Goal: Information Seeking & Learning: Learn about a topic

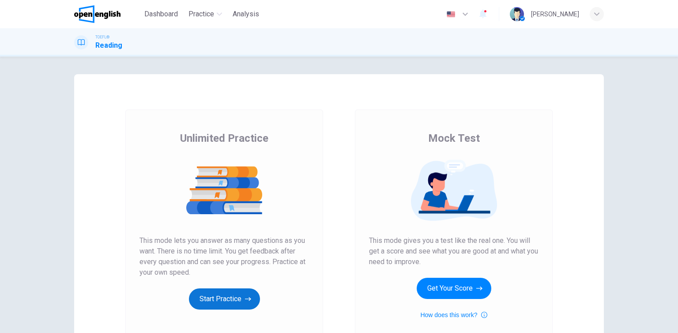
drag, startPoint x: 0, startPoint y: 0, endPoint x: 218, endPoint y: 294, distance: 365.4
click at [218, 294] on button "Start Practice" at bounding box center [224, 298] width 71 height 21
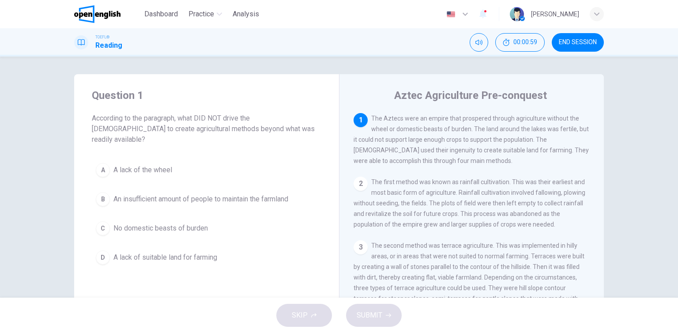
click at [196, 194] on span "An insufficient amount of people to maintain the farmland" at bounding box center [200, 199] width 175 height 11
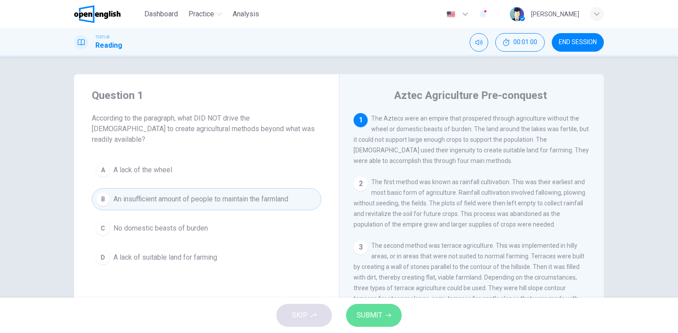
drag, startPoint x: 393, startPoint y: 318, endPoint x: 382, endPoint y: 284, distance: 36.2
click at [388, 319] on button "SUBMIT" at bounding box center [374, 315] width 56 height 23
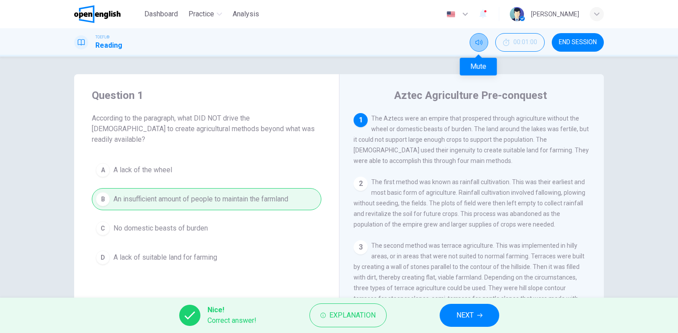
click at [478, 41] on icon "Mute" at bounding box center [478, 42] width 7 height 5
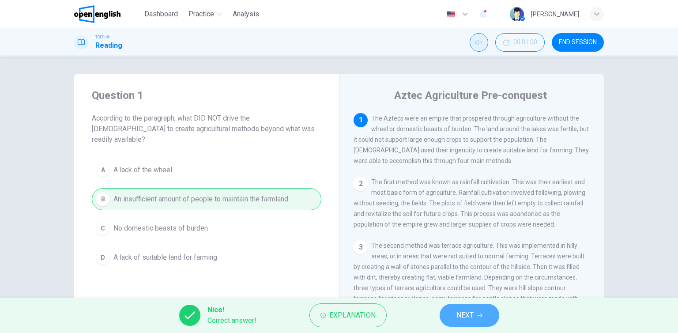
click at [461, 315] on span "NEXT" at bounding box center [464, 315] width 17 height 12
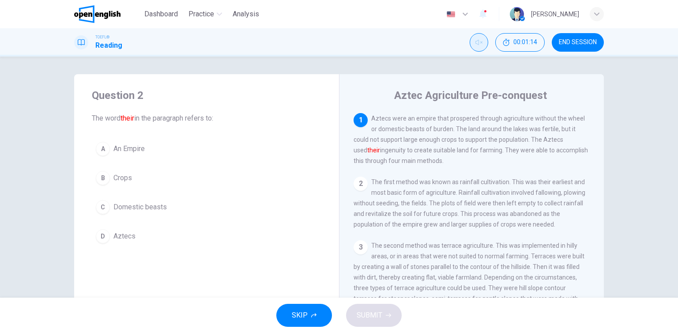
click at [131, 244] on button "D Aztecs" at bounding box center [207, 236] width 230 height 22
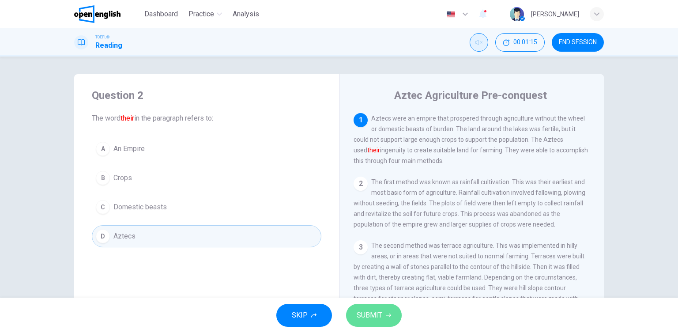
click at [392, 315] on button "SUBMIT" at bounding box center [374, 315] width 56 height 23
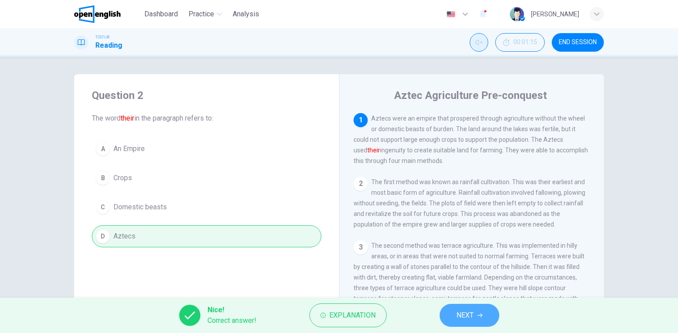
click at [454, 314] on button "NEXT" at bounding box center [470, 315] width 60 height 23
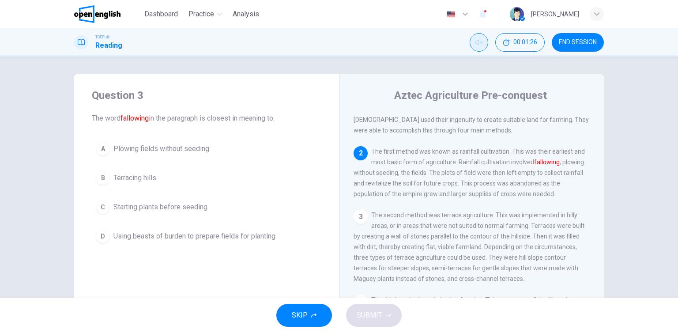
scroll to position [21, 0]
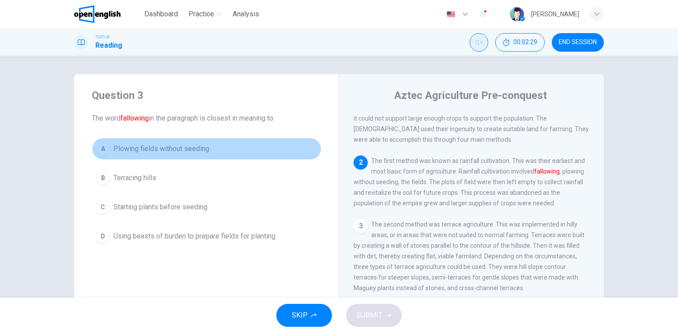
click at [136, 156] on button "A Plowing fields without seeding" at bounding box center [207, 149] width 230 height 22
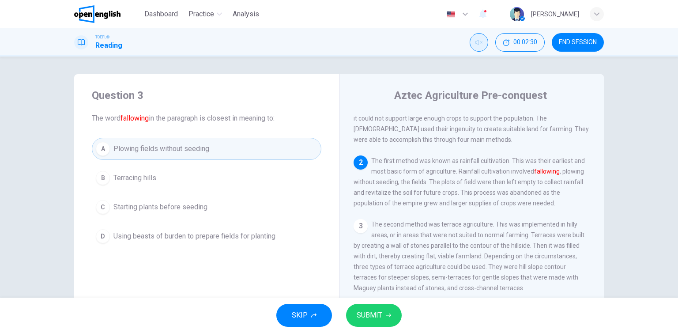
click at [383, 313] on button "SUBMIT" at bounding box center [374, 315] width 56 height 23
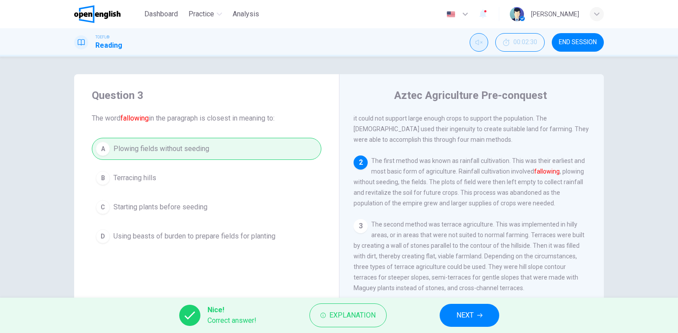
click at [482, 310] on button "NEXT" at bounding box center [470, 315] width 60 height 23
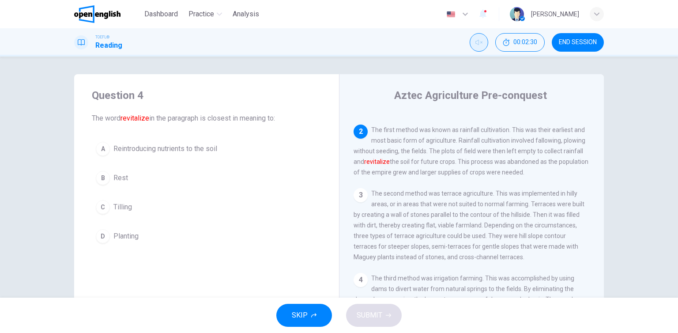
scroll to position [65, 0]
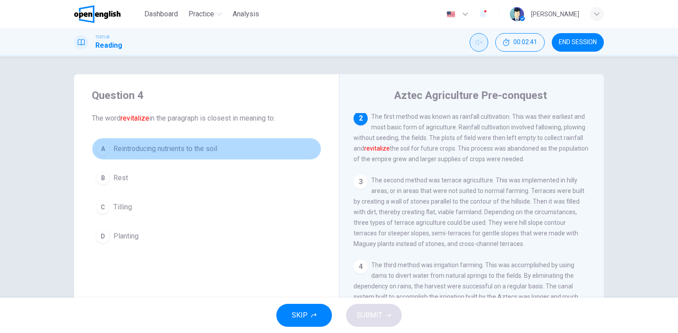
click at [205, 146] on span "Reintroducing nutrients to the soil" at bounding box center [165, 148] width 104 height 11
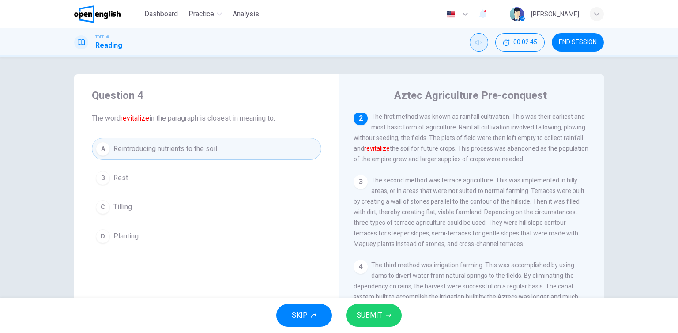
click at [392, 298] on div "SKIP SUBMIT" at bounding box center [339, 315] width 678 height 35
click at [389, 319] on button "SUBMIT" at bounding box center [374, 315] width 56 height 23
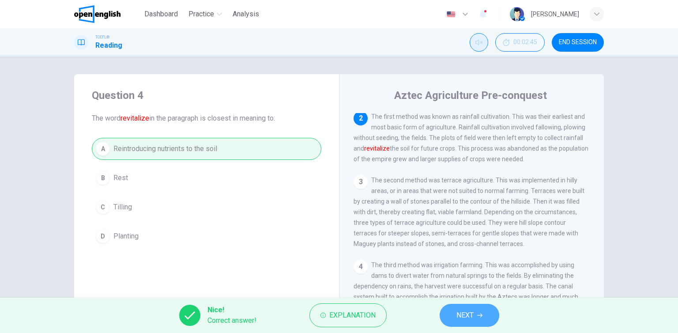
click at [463, 316] on span "NEXT" at bounding box center [464, 315] width 17 height 12
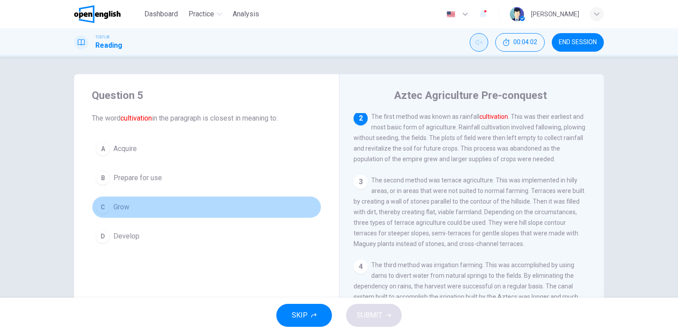
click at [130, 215] on button "C Grow" at bounding box center [207, 207] width 230 height 22
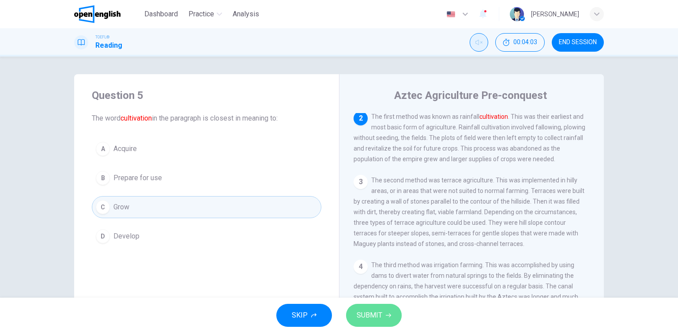
click at [389, 316] on icon "button" at bounding box center [388, 315] width 5 height 5
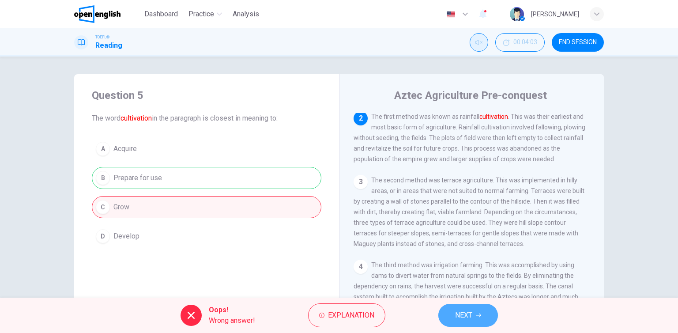
click at [480, 315] on icon "button" at bounding box center [478, 315] width 5 height 4
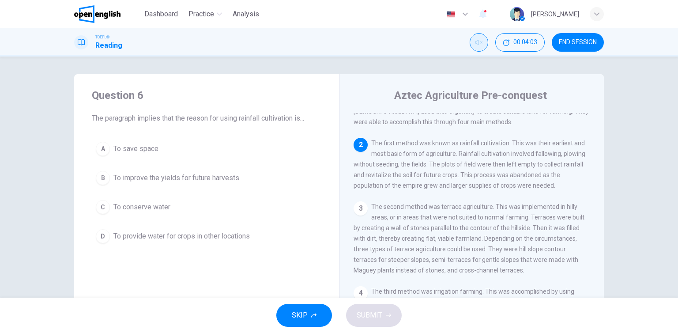
scroll to position [0, 0]
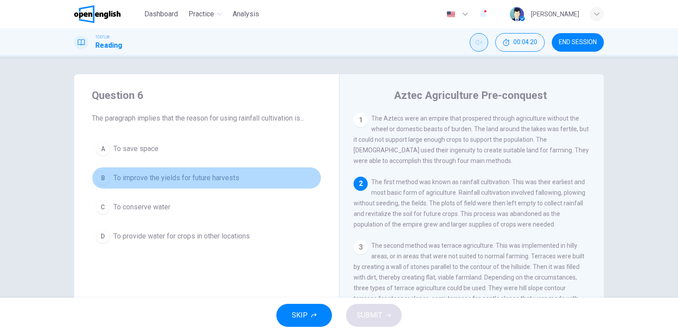
click at [209, 188] on button "B To improve the yields for future harvests" at bounding box center [207, 178] width 230 height 22
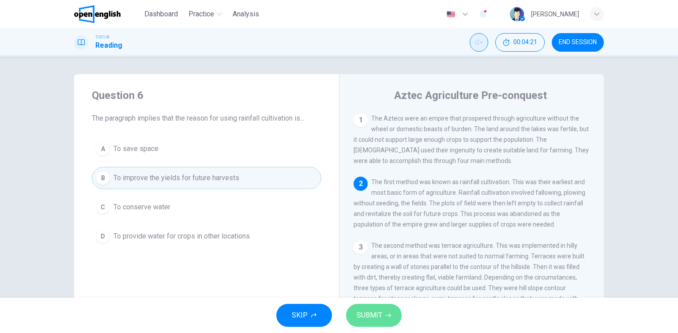
click at [364, 314] on span "SUBMIT" at bounding box center [370, 315] width 26 height 12
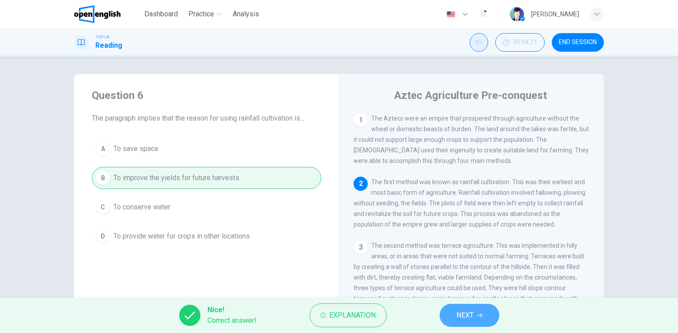
click at [459, 317] on span "NEXT" at bounding box center [464, 315] width 17 height 12
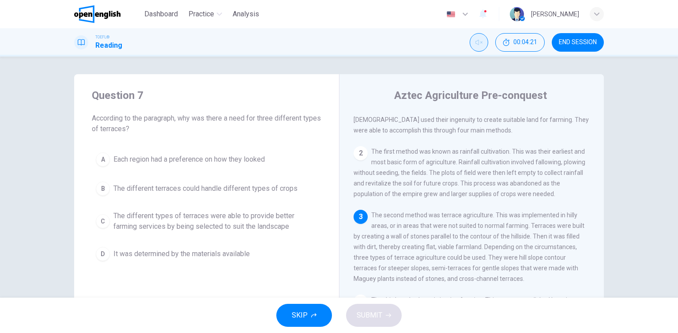
scroll to position [41, 0]
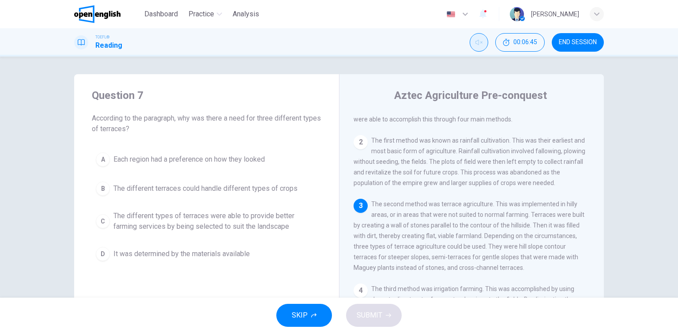
click at [241, 194] on button "B The different terraces could handle different types of crops" at bounding box center [207, 188] width 230 height 22
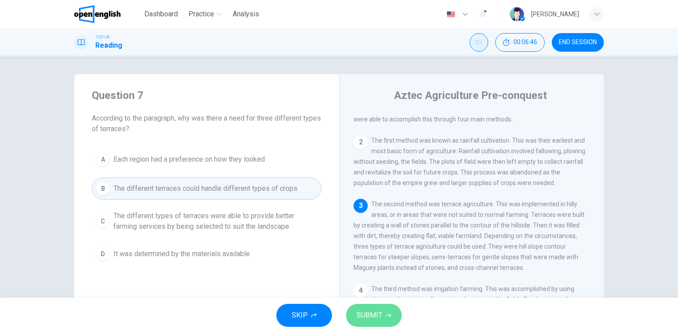
click at [365, 312] on span "SUBMIT" at bounding box center [370, 315] width 26 height 12
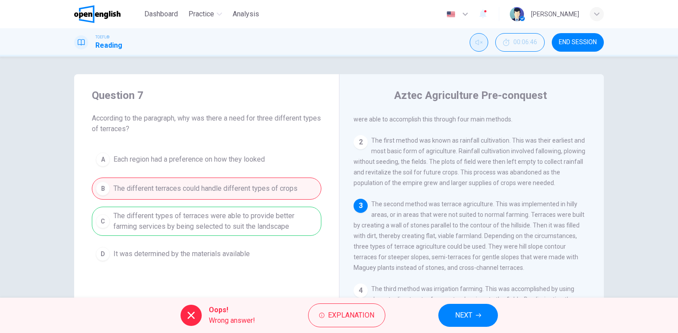
click at [438, 316] on div "Oops! Wrong answer! Explanation NEXT" at bounding box center [339, 315] width 678 height 35
click at [453, 319] on button "NEXT" at bounding box center [468, 315] width 60 height 23
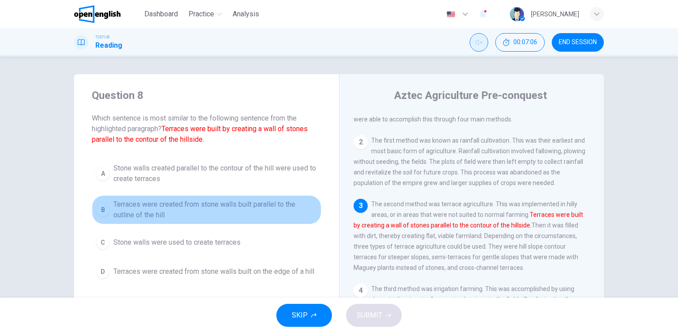
click at [145, 221] on button "B Terraces were created from stone walls built parallel to the outline of the h…" at bounding box center [207, 209] width 230 height 29
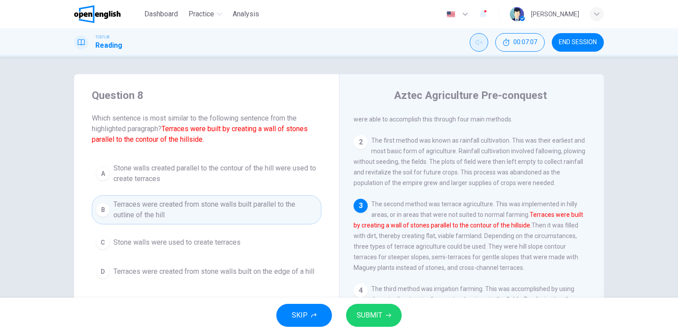
click at [369, 313] on span "SUBMIT" at bounding box center [370, 315] width 26 height 12
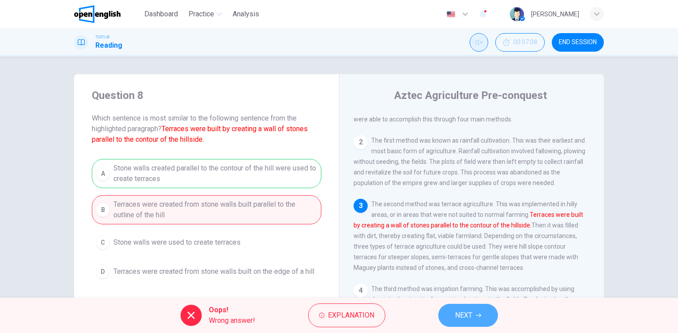
click at [458, 319] on span "NEXT" at bounding box center [463, 315] width 17 height 12
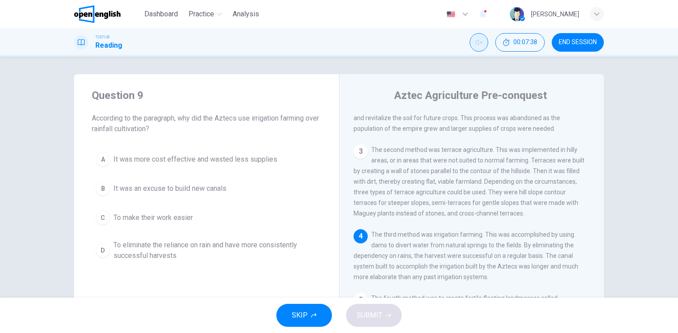
scroll to position [105, 0]
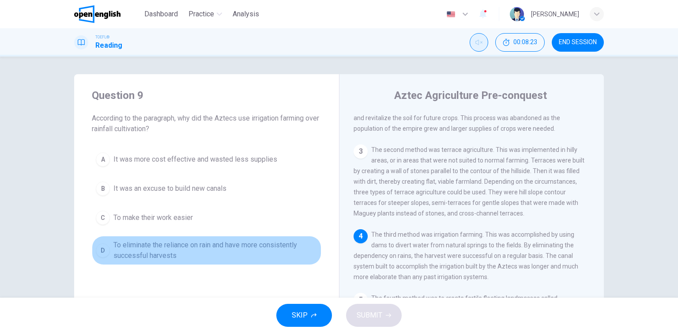
click at [182, 247] on span "To eliminate the reliance on rain and have more consistently successful harvests" at bounding box center [215, 250] width 204 height 21
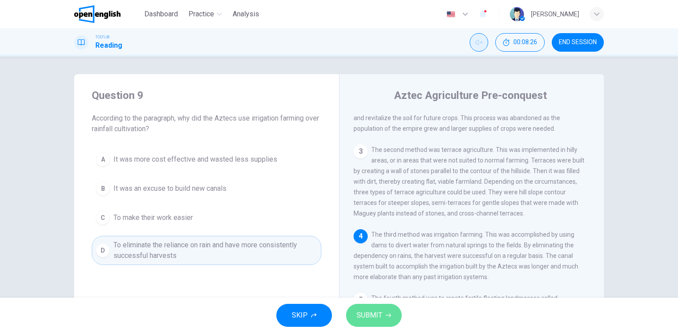
click at [375, 318] on span "SUBMIT" at bounding box center [370, 315] width 26 height 12
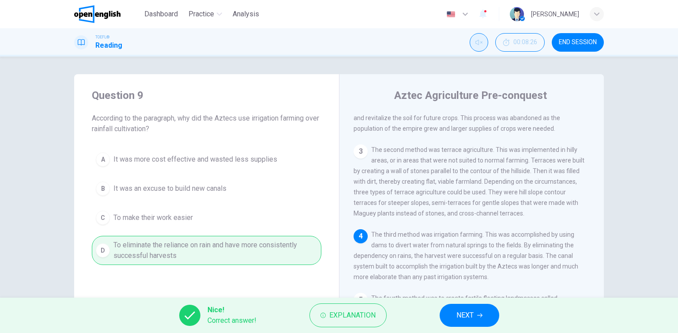
drag, startPoint x: 477, startPoint y: 314, endPoint x: 490, endPoint y: 315, distance: 13.2
click at [485, 315] on button "NEXT" at bounding box center [470, 315] width 60 height 23
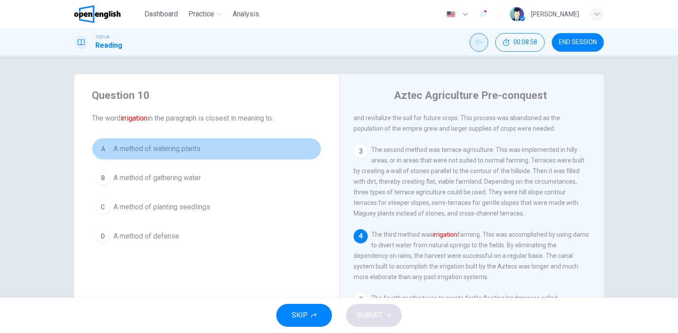
click at [215, 158] on button "A A method of watering plants" at bounding box center [207, 149] width 230 height 22
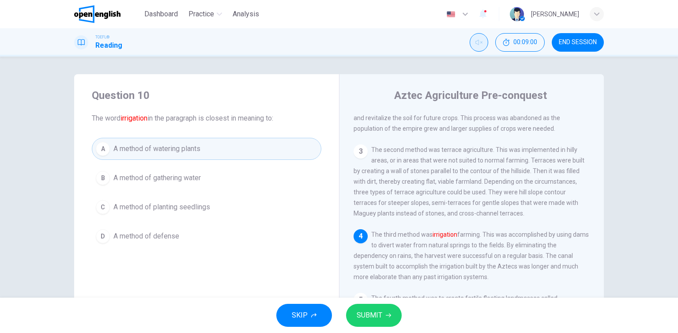
click at [365, 310] on span "SUBMIT" at bounding box center [370, 315] width 26 height 12
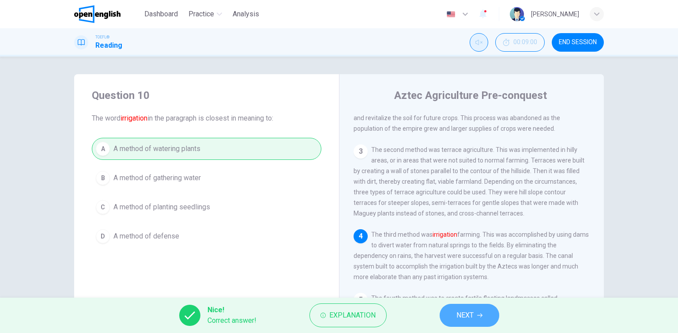
click at [467, 309] on span "NEXT" at bounding box center [464, 315] width 17 height 12
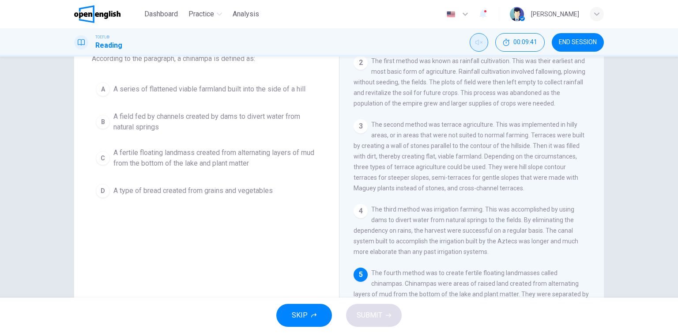
scroll to position [44, 0]
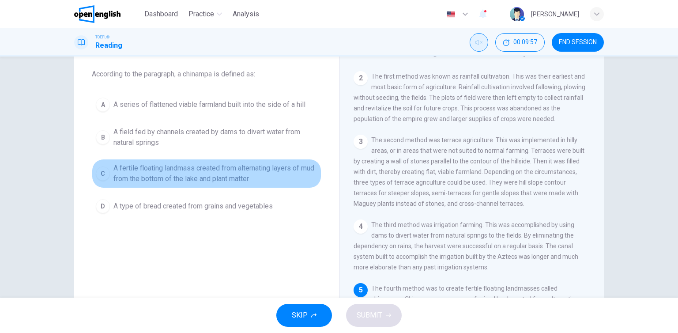
click at [188, 181] on span "A fertile floating landmass created from alternating layers of mud from the bot…" at bounding box center [215, 173] width 204 height 21
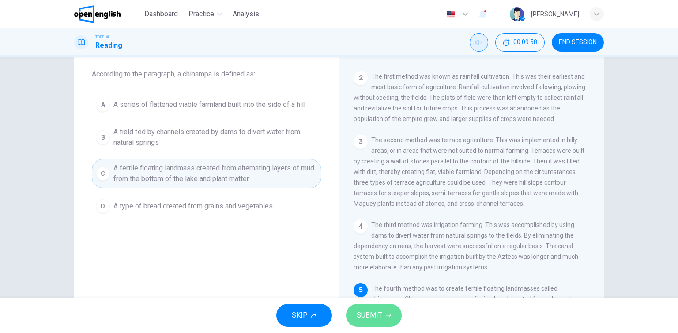
click at [378, 313] on span "SUBMIT" at bounding box center [370, 315] width 26 height 12
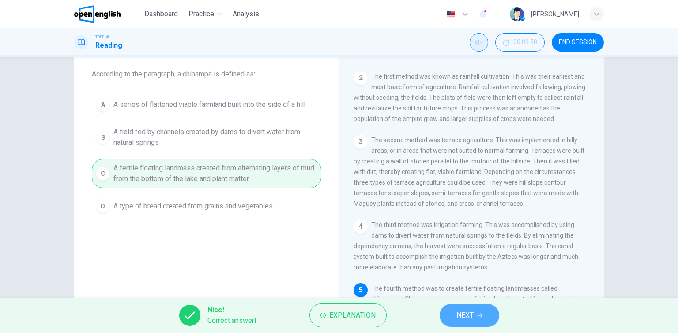
click at [463, 321] on button "NEXT" at bounding box center [470, 315] width 60 height 23
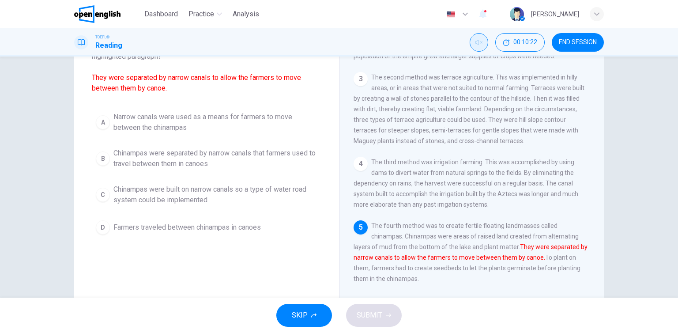
scroll to position [57, 0]
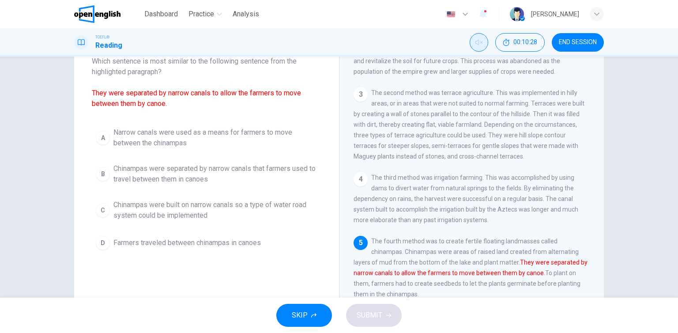
click at [154, 182] on span "Chinampas were separated by narrow canals that farmers used to travel between t…" at bounding box center [215, 173] width 204 height 21
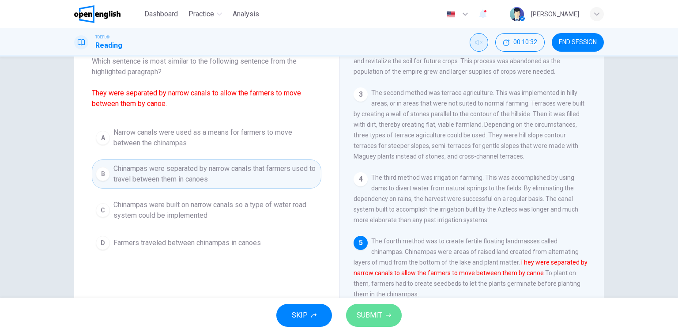
click at [386, 317] on icon "button" at bounding box center [388, 315] width 5 height 5
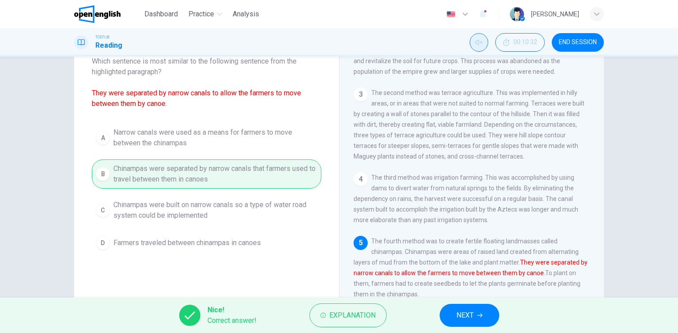
click at [463, 319] on span "NEXT" at bounding box center [464, 315] width 17 height 12
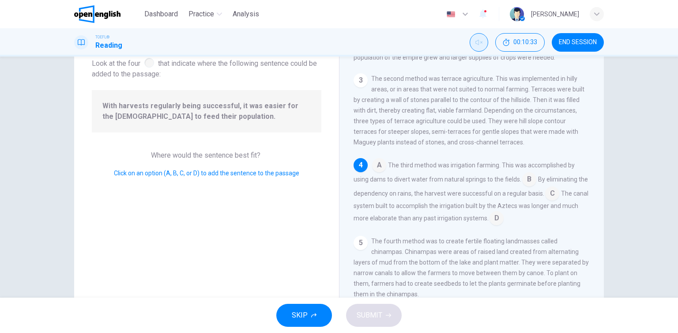
scroll to position [13, 0]
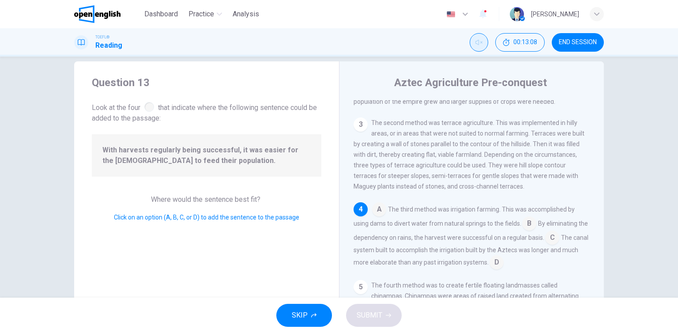
click at [535, 222] on div "A The third method was irrigation farming. This was accomplished by using dams …" at bounding box center [472, 235] width 237 height 67
click at [532, 222] on input at bounding box center [529, 224] width 14 height 14
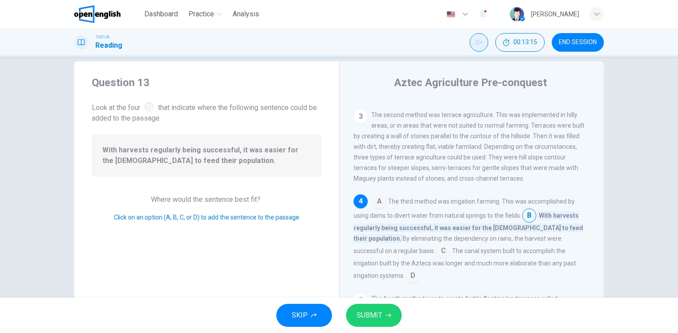
click at [436, 255] on input at bounding box center [443, 252] width 14 height 14
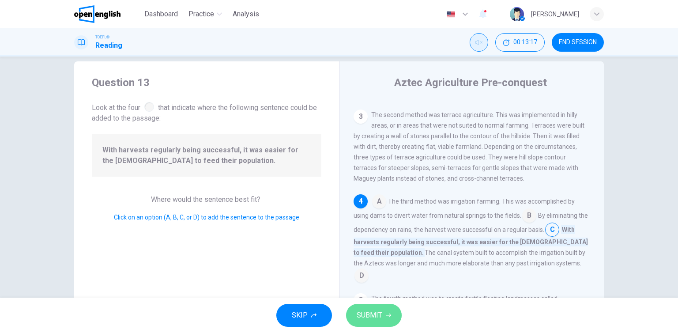
click at [390, 309] on button "SUBMIT" at bounding box center [374, 315] width 56 height 23
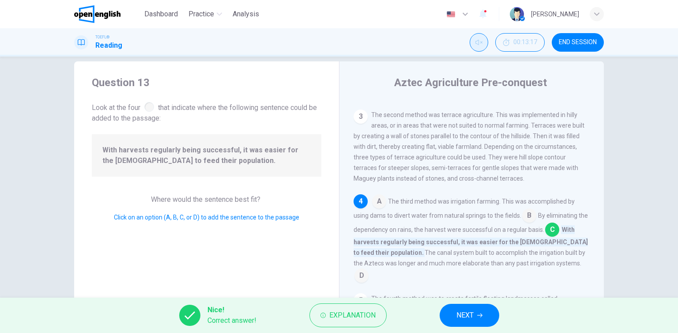
click at [448, 313] on button "NEXT" at bounding box center [470, 315] width 60 height 23
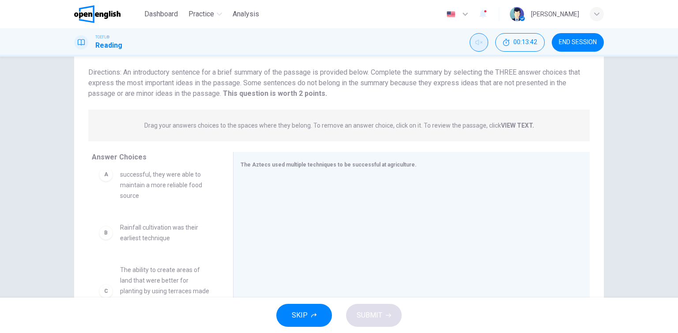
scroll to position [44, 0]
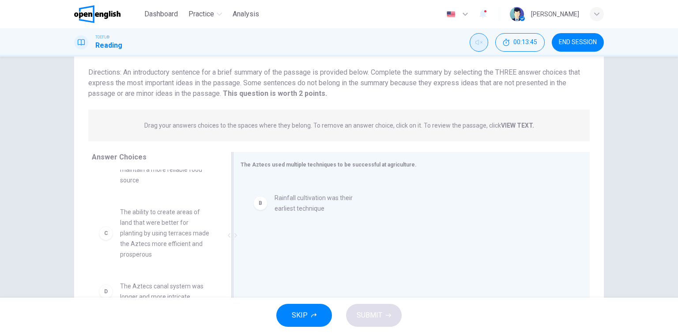
drag, startPoint x: 144, startPoint y: 224, endPoint x: 309, endPoint y: 210, distance: 165.7
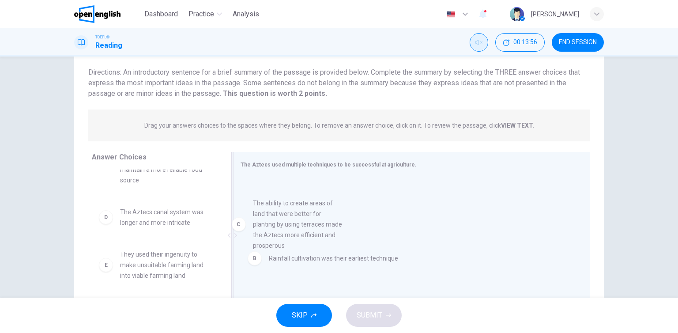
drag, startPoint x: 151, startPoint y: 237, endPoint x: 301, endPoint y: 226, distance: 150.4
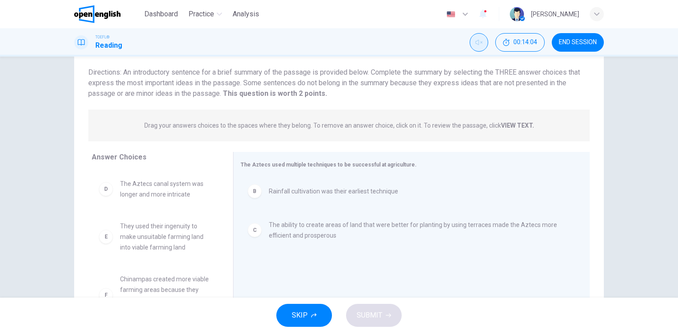
scroll to position [88, 0]
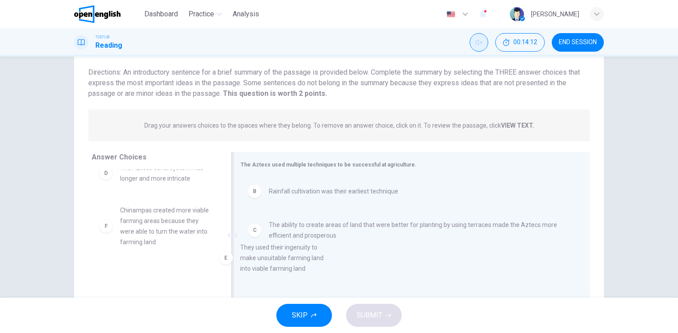
drag, startPoint x: 162, startPoint y: 233, endPoint x: 294, endPoint y: 272, distance: 137.0
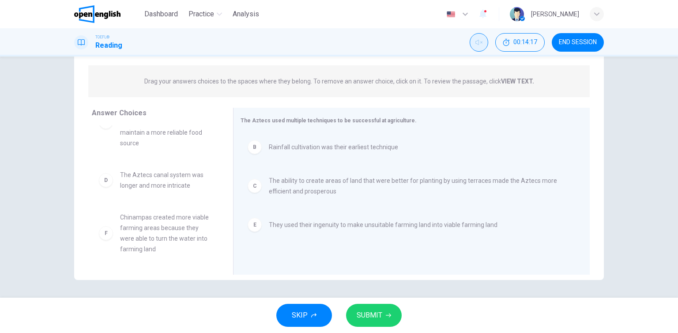
scroll to position [0, 0]
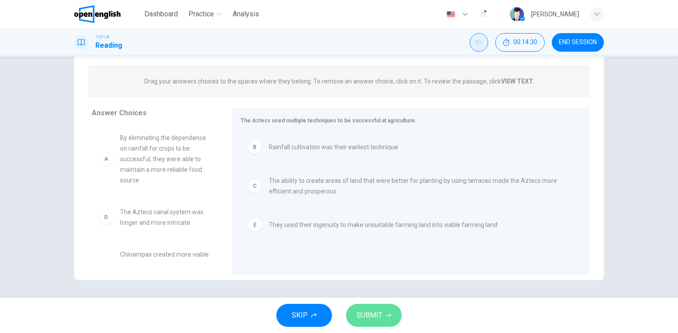
click at [384, 320] on button "SUBMIT" at bounding box center [374, 315] width 56 height 23
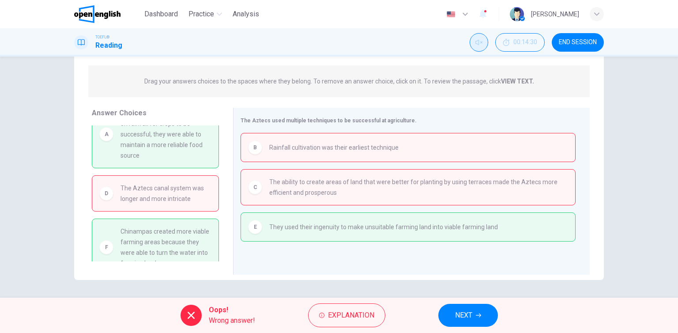
scroll to position [39, 0]
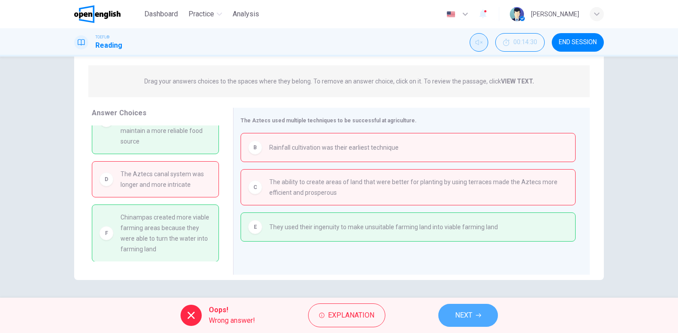
click at [477, 306] on button "NEXT" at bounding box center [468, 315] width 60 height 23
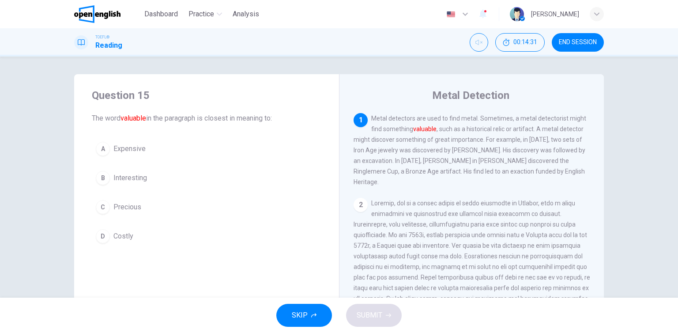
click at [577, 43] on span "END SESSION" at bounding box center [578, 42] width 38 height 7
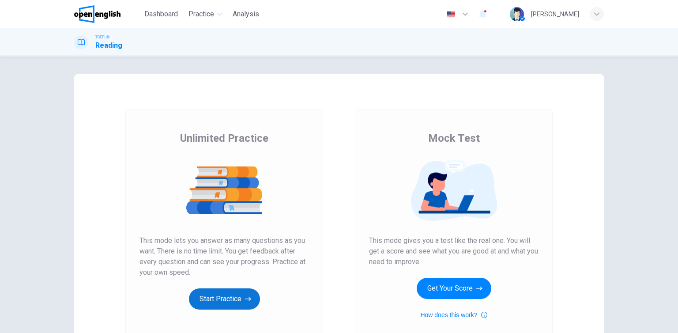
click at [220, 304] on button "Start Practice" at bounding box center [224, 298] width 71 height 21
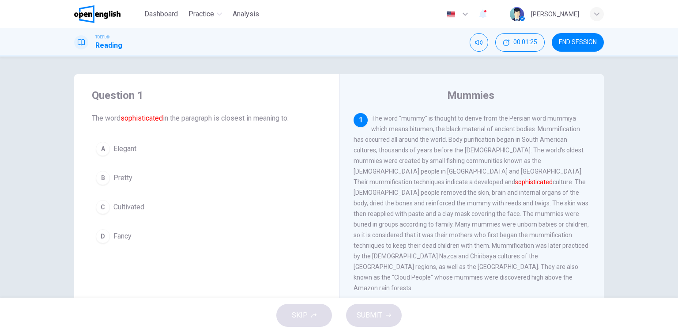
click at [166, 152] on button "A Elegant" at bounding box center [207, 149] width 230 height 22
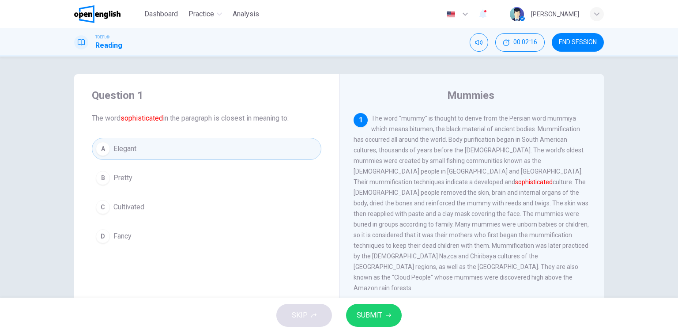
click at [141, 212] on span "Cultivated" at bounding box center [128, 207] width 31 height 11
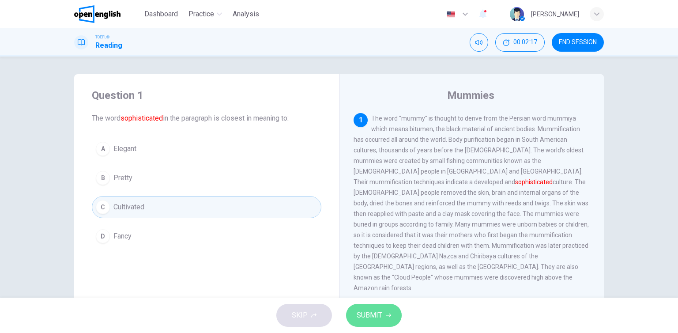
click at [358, 306] on button "SUBMIT" at bounding box center [374, 315] width 56 height 23
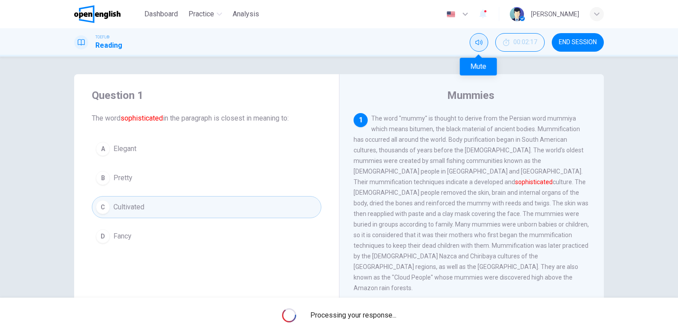
click at [475, 42] on icon "Mute" at bounding box center [478, 42] width 7 height 7
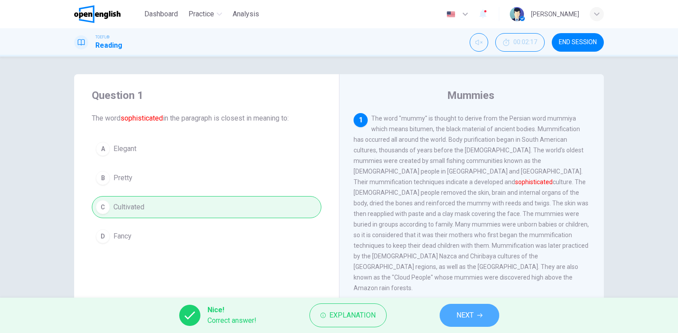
click at [468, 321] on span "NEXT" at bounding box center [464, 315] width 17 height 12
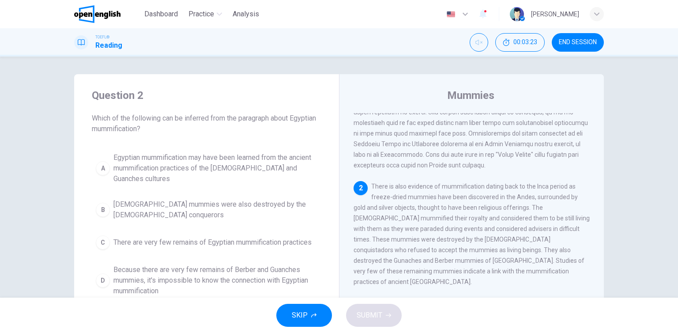
scroll to position [177, 0]
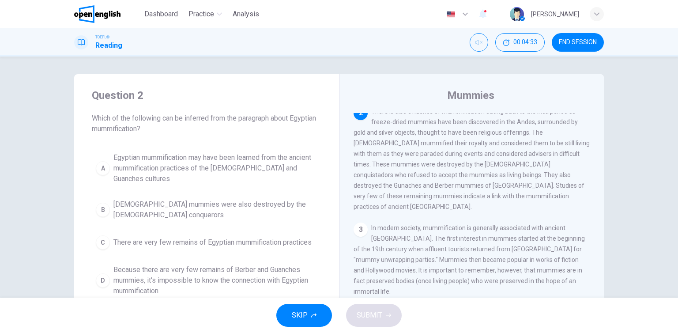
click at [232, 173] on span "Egyptian mummification may have been learned from the ancient mummification pra…" at bounding box center [215, 168] width 204 height 32
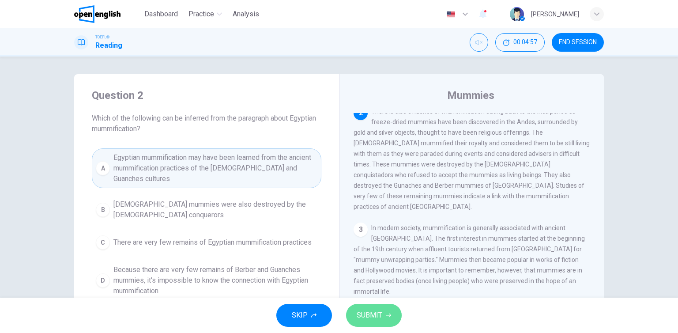
click at [372, 322] on button "SUBMIT" at bounding box center [374, 315] width 56 height 23
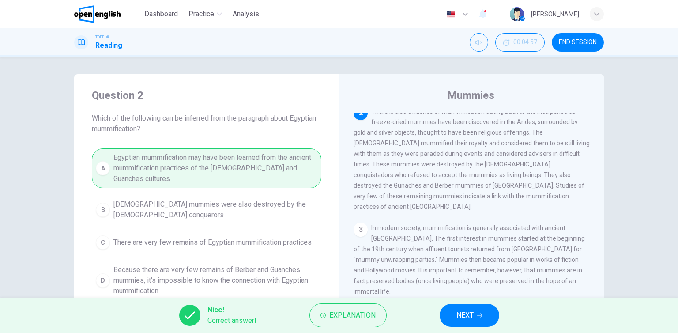
click at [482, 311] on button "NEXT" at bounding box center [470, 315] width 60 height 23
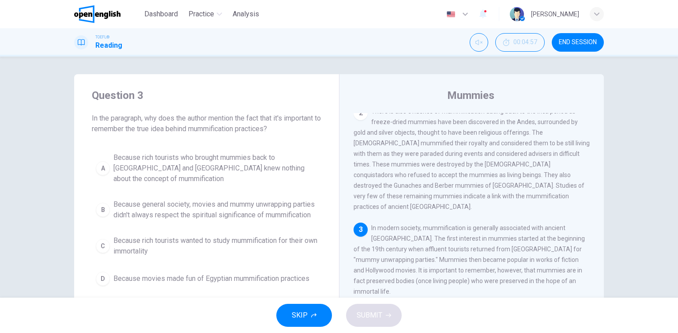
scroll to position [184, 0]
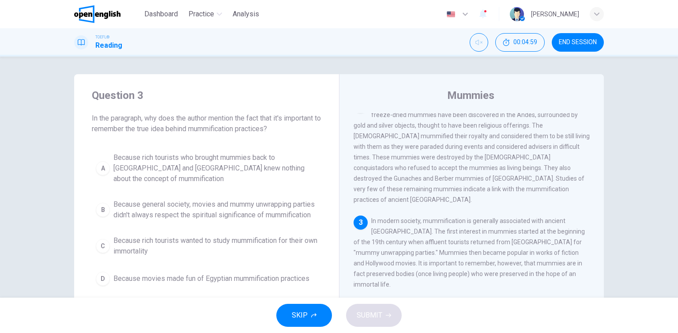
drag, startPoint x: 136, startPoint y: 128, endPoint x: 9, endPoint y: 156, distance: 129.9
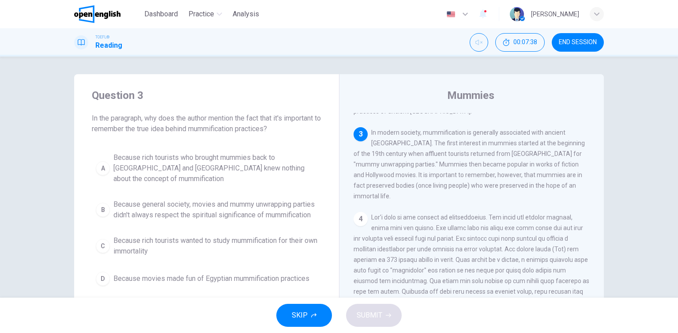
scroll to position [44, 0]
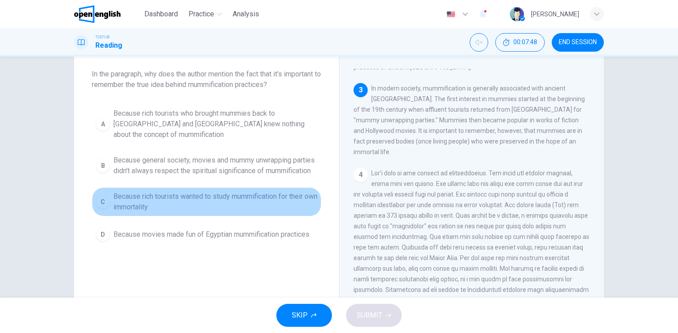
click at [221, 195] on span "Because rich tourists wanted to study mummification for their own immortality" at bounding box center [215, 201] width 204 height 21
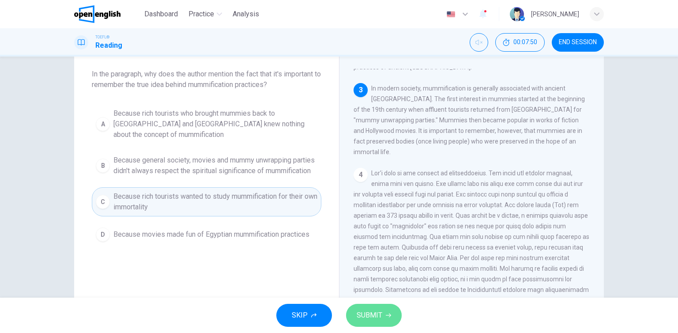
click at [384, 316] on button "SUBMIT" at bounding box center [374, 315] width 56 height 23
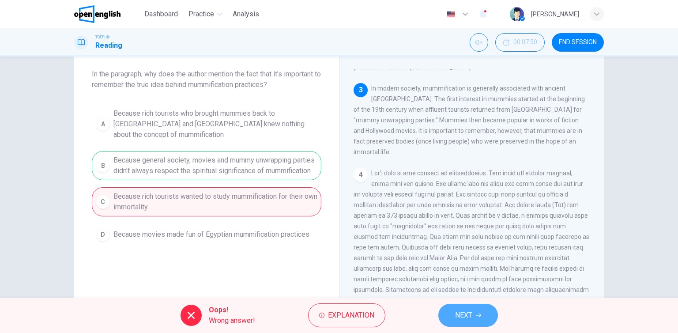
click at [457, 313] on span "NEXT" at bounding box center [463, 315] width 17 height 12
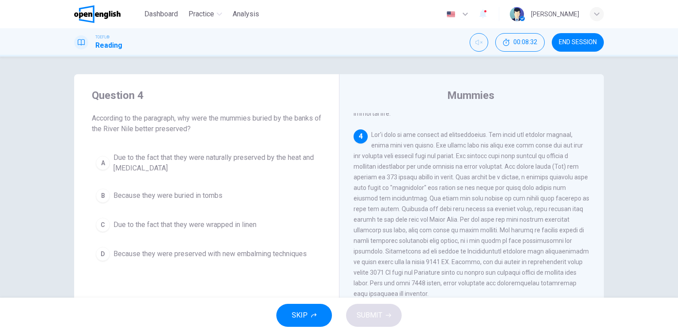
scroll to position [369, 0]
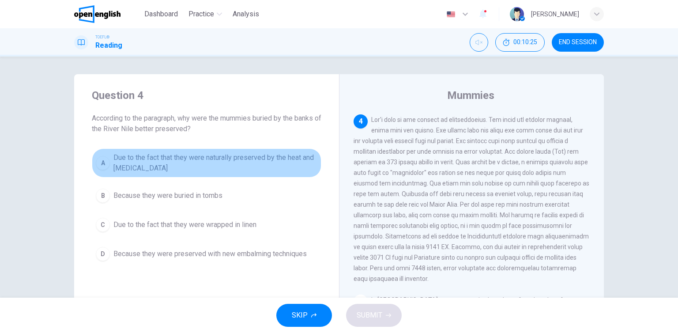
click at [231, 149] on button "A Due to the fact that they were naturally preserved by the heat and [MEDICAL_D…" at bounding box center [207, 162] width 230 height 29
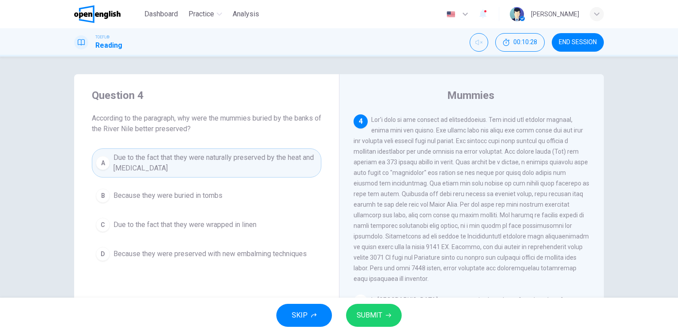
click at [377, 313] on span "SUBMIT" at bounding box center [370, 315] width 26 height 12
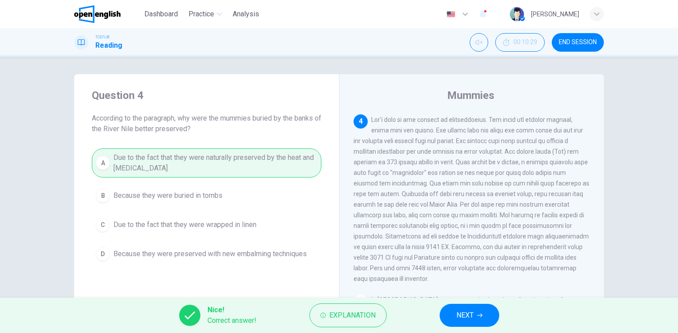
click at [465, 315] on span "NEXT" at bounding box center [464, 315] width 17 height 12
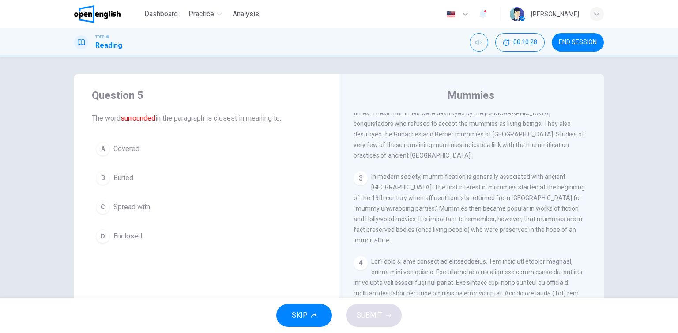
scroll to position [174, 0]
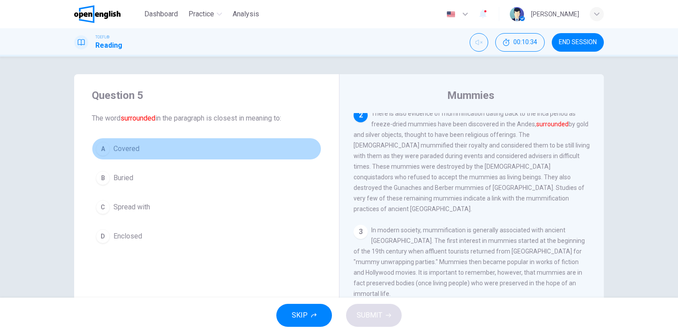
click at [148, 143] on button "A Covered" at bounding box center [207, 149] width 230 height 22
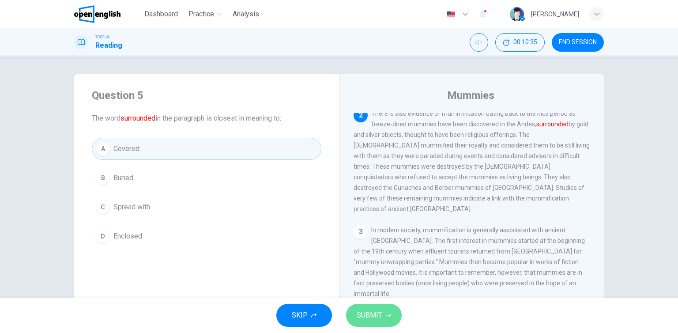
click at [367, 320] on span "SUBMIT" at bounding box center [370, 315] width 26 height 12
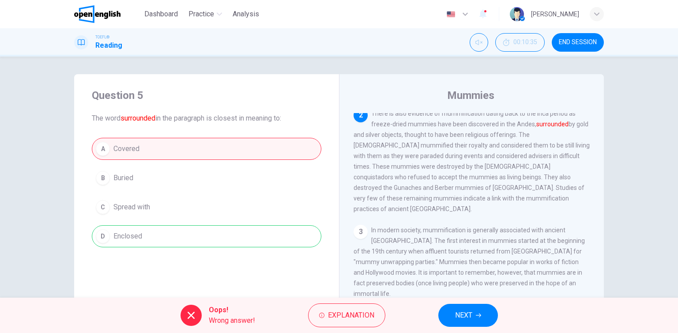
click at [468, 320] on span "NEXT" at bounding box center [463, 315] width 17 height 12
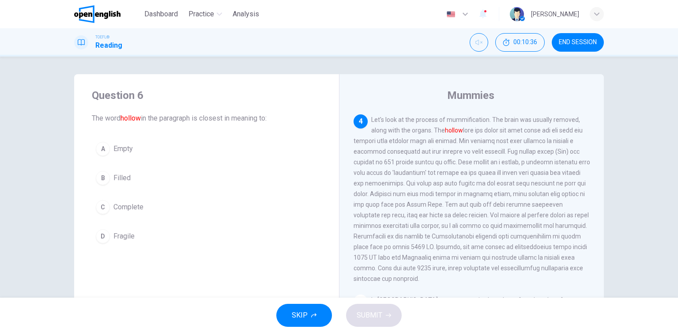
scroll to position [325, 0]
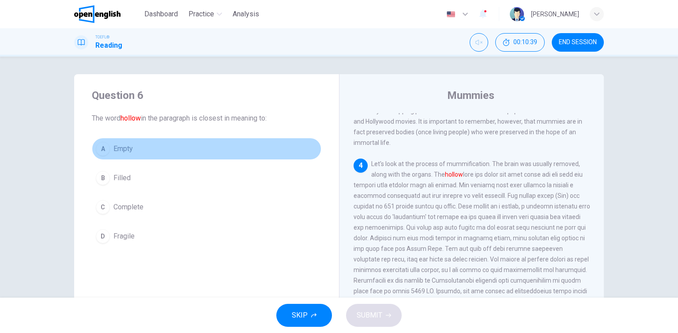
click at [123, 152] on span "Empty" at bounding box center [122, 148] width 19 height 11
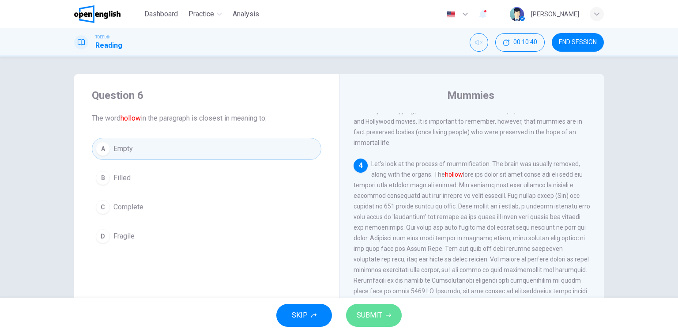
click at [358, 312] on span "SUBMIT" at bounding box center [370, 315] width 26 height 12
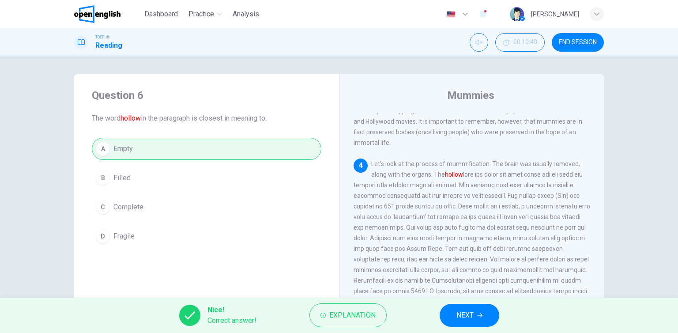
click at [465, 317] on span "NEXT" at bounding box center [464, 315] width 17 height 12
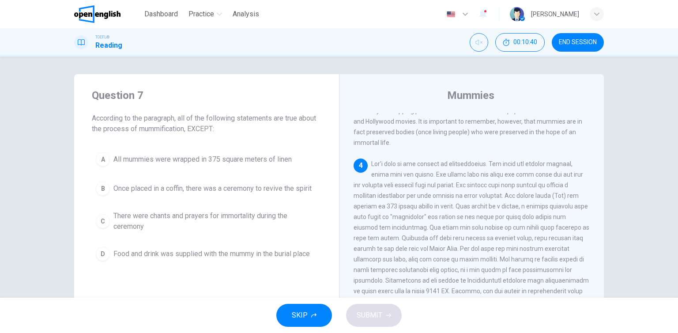
scroll to position [360, 0]
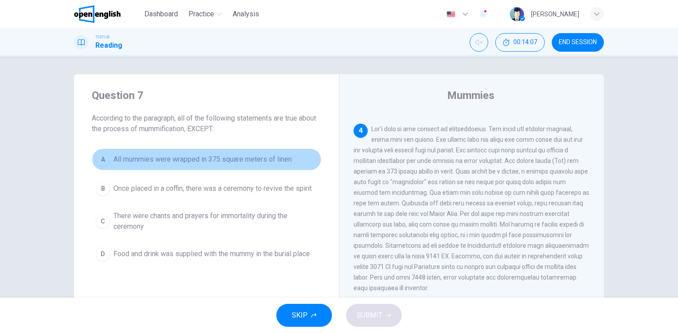
click at [206, 163] on span "All mummies were wrapped in 375 square meters of linen" at bounding box center [202, 159] width 178 height 11
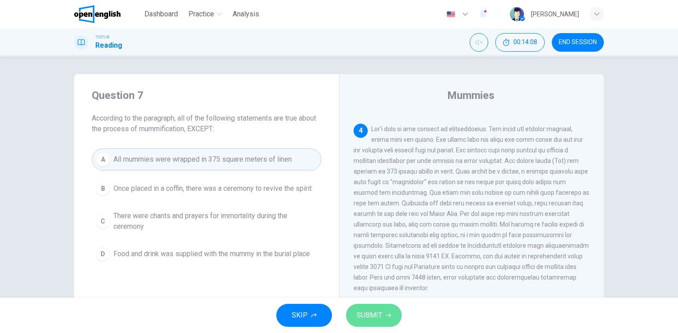
click at [379, 310] on span "SUBMIT" at bounding box center [370, 315] width 26 height 12
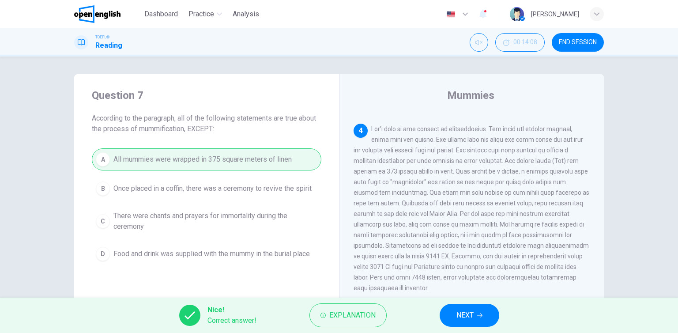
click at [475, 324] on button "NEXT" at bounding box center [470, 315] width 60 height 23
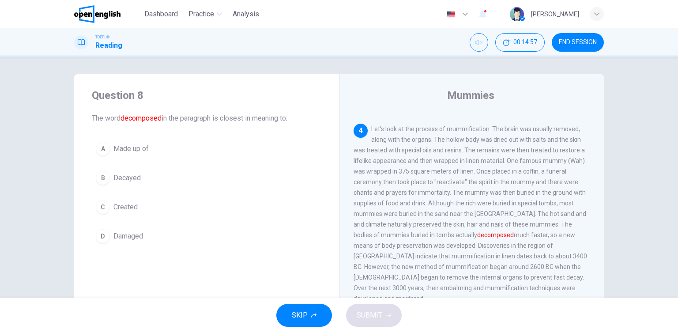
click at [158, 182] on button "B Decayed" at bounding box center [207, 178] width 230 height 22
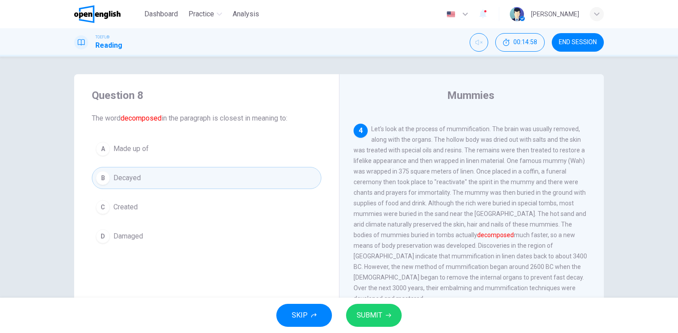
click at [391, 322] on button "SUBMIT" at bounding box center [374, 315] width 56 height 23
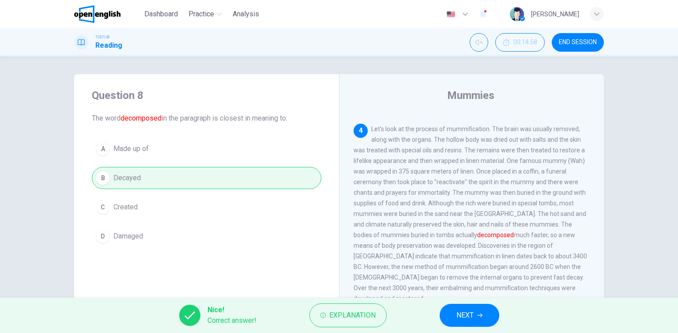
click at [484, 317] on button "NEXT" at bounding box center [470, 315] width 60 height 23
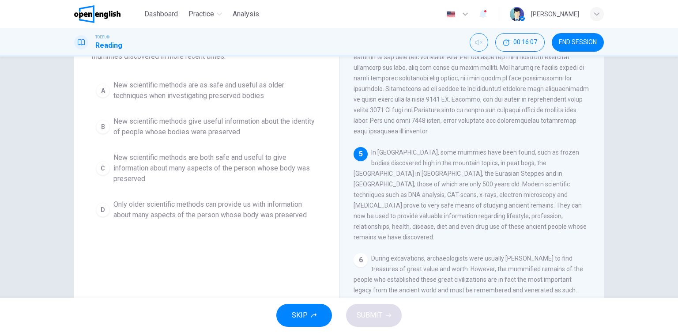
scroll to position [57, 0]
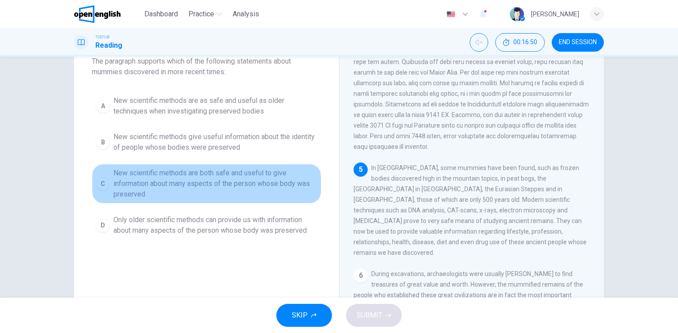
click at [164, 184] on span "New scientific methods are both safe and useful to give information about many …" at bounding box center [215, 184] width 204 height 32
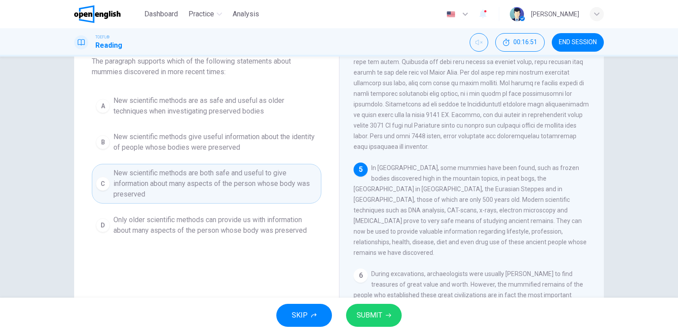
click at [370, 322] on button "SUBMIT" at bounding box center [374, 315] width 56 height 23
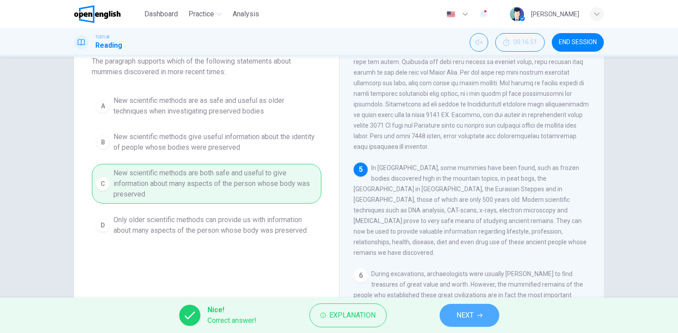
click at [459, 316] on span "NEXT" at bounding box center [464, 315] width 17 height 12
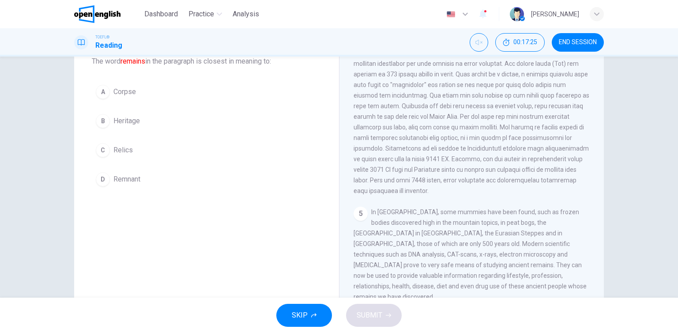
scroll to position [444, 0]
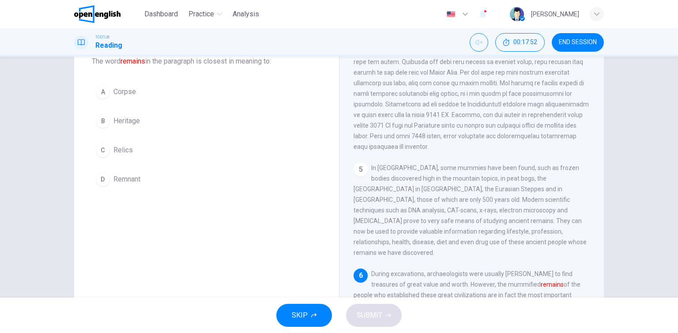
click at [129, 152] on span "Relics" at bounding box center [122, 150] width 19 height 11
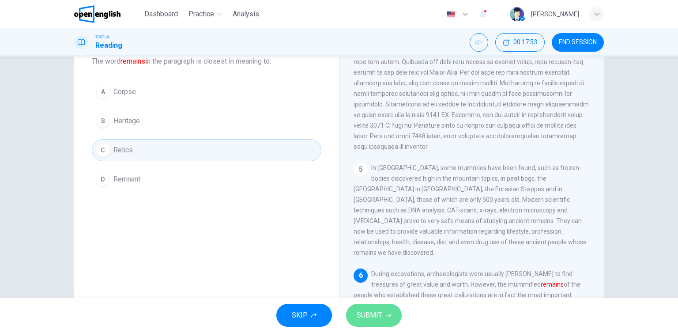
click at [368, 312] on span "SUBMIT" at bounding box center [370, 315] width 26 height 12
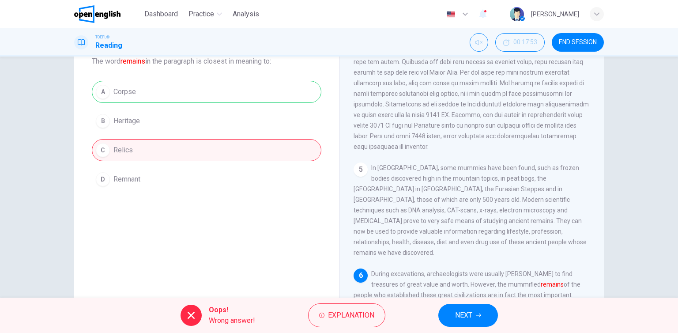
click at [481, 318] on button "NEXT" at bounding box center [468, 315] width 60 height 23
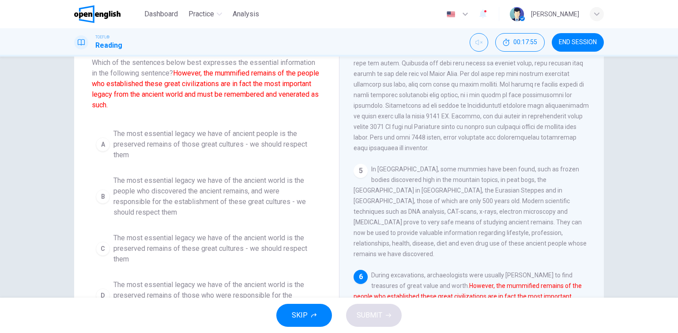
scroll to position [105, 0]
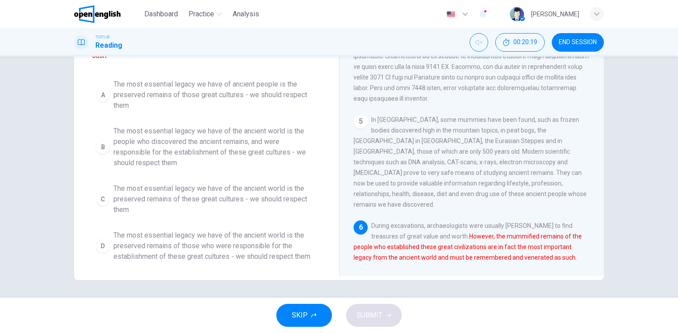
click at [198, 251] on span "The most essential legacy we have of the ancient world is the preserved remains…" at bounding box center [215, 246] width 204 height 32
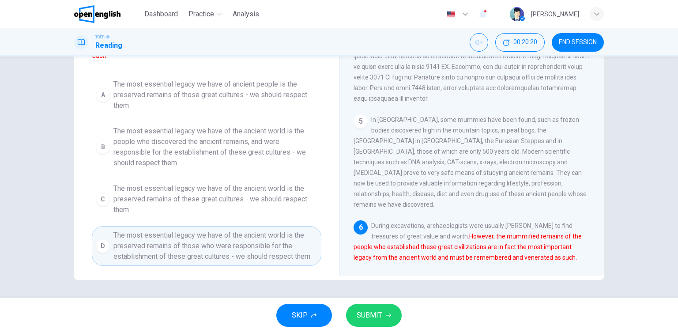
click at [380, 327] on div "SKIP SUBMIT" at bounding box center [339, 315] width 678 height 35
click at [384, 318] on button "SUBMIT" at bounding box center [374, 315] width 56 height 23
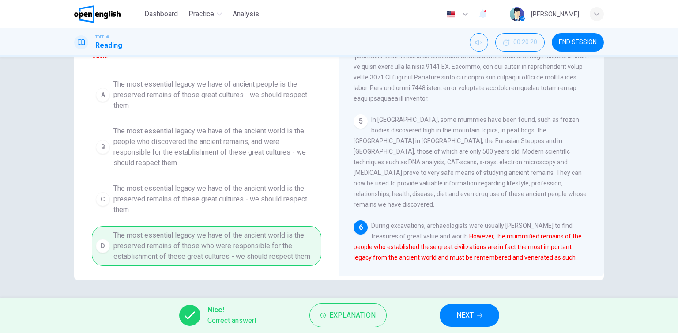
click at [456, 311] on span "NEXT" at bounding box center [464, 315] width 17 height 12
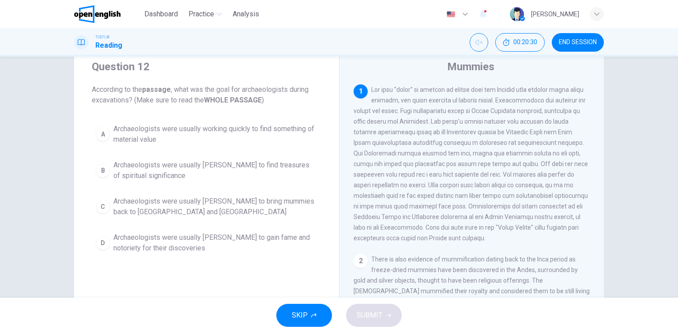
scroll to position [44, 0]
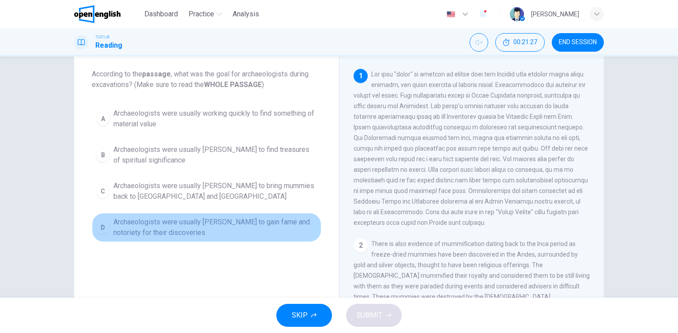
click at [152, 230] on span "Archaeologists were usually [PERSON_NAME] to gain fame and notoriety for their …" at bounding box center [215, 227] width 204 height 21
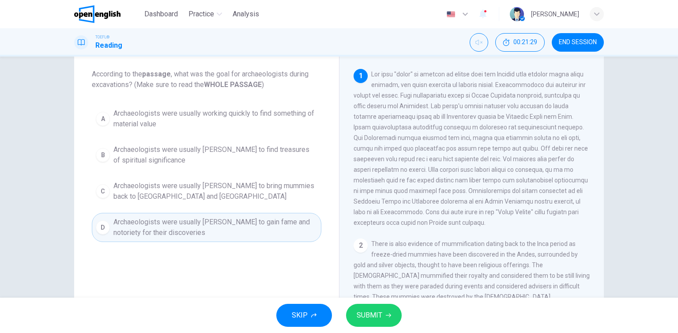
click at [357, 314] on span "SUBMIT" at bounding box center [370, 315] width 26 height 12
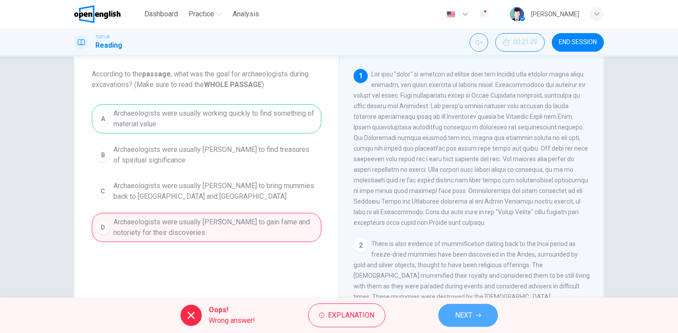
click at [478, 312] on button "NEXT" at bounding box center [468, 315] width 60 height 23
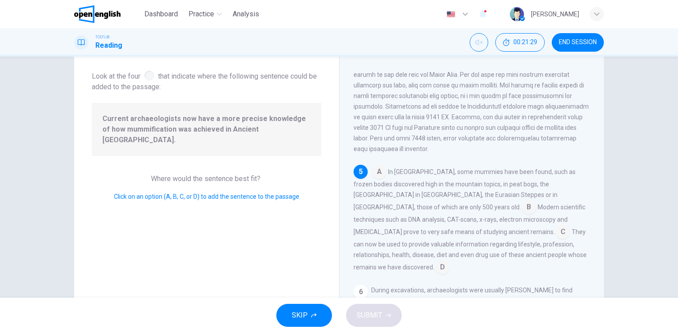
scroll to position [456, 0]
click at [536, 200] on input at bounding box center [529, 207] width 14 height 14
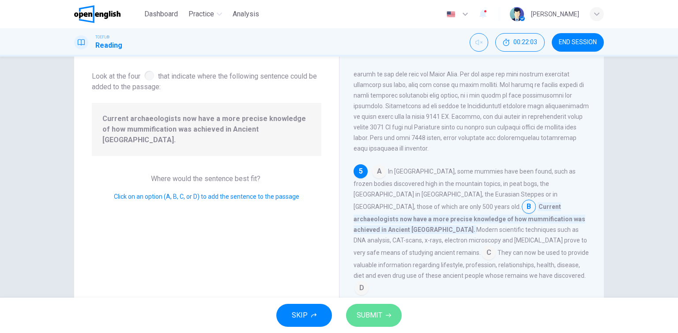
click at [382, 318] on button "SUBMIT" at bounding box center [374, 315] width 56 height 23
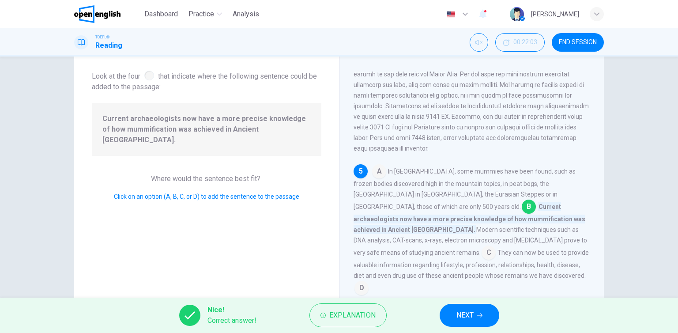
click at [437, 321] on div "Nice! Correct answer! Explanation NEXT" at bounding box center [339, 315] width 678 height 35
click at [444, 319] on button "NEXT" at bounding box center [470, 315] width 60 height 23
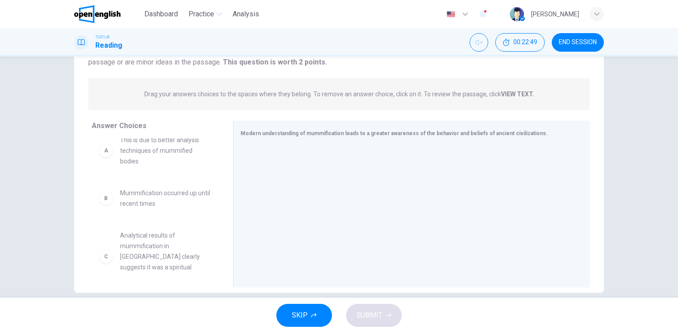
scroll to position [0, 0]
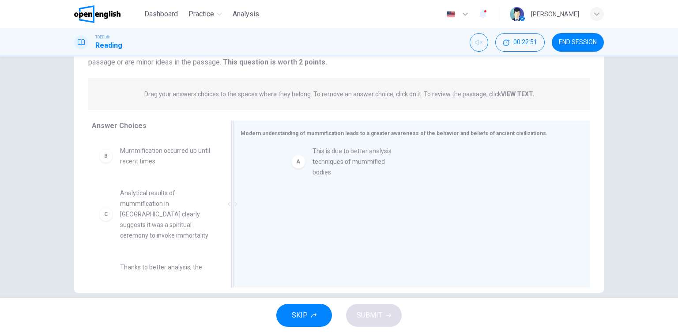
drag, startPoint x: 159, startPoint y: 161, endPoint x: 357, endPoint y: 162, distance: 197.7
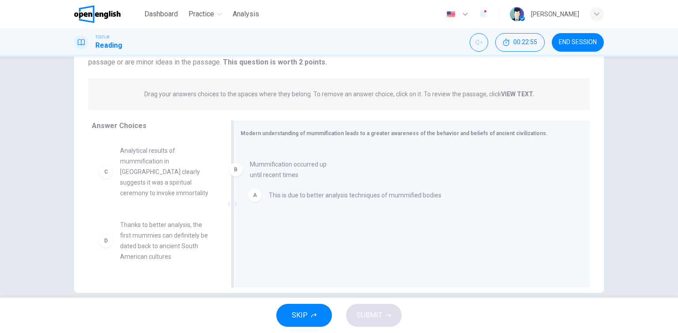
drag, startPoint x: 137, startPoint y: 163, endPoint x: 270, endPoint y: 177, distance: 133.6
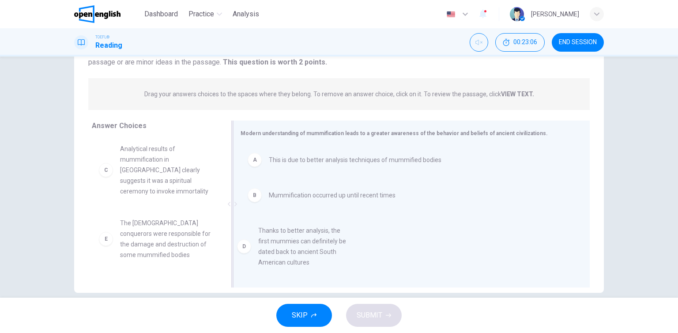
drag, startPoint x: 164, startPoint y: 251, endPoint x: 307, endPoint y: 257, distance: 143.1
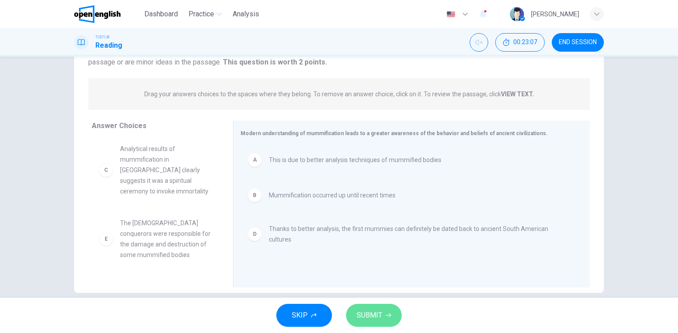
click at [365, 311] on span "SUBMIT" at bounding box center [370, 315] width 26 height 12
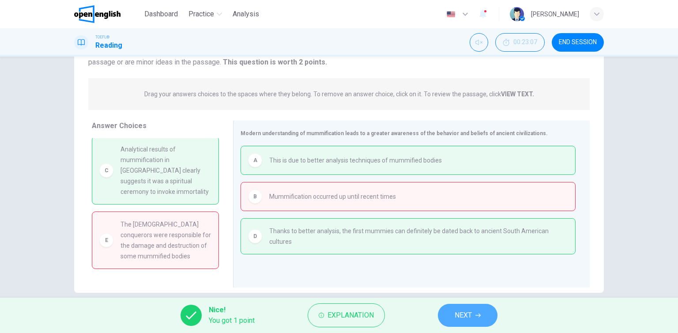
click at [466, 316] on span "NEXT" at bounding box center [463, 315] width 17 height 12
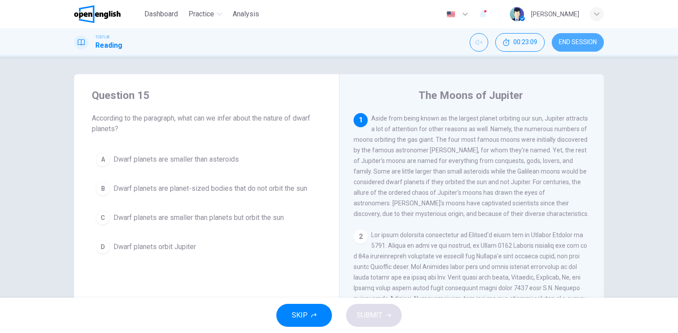
click at [575, 43] on span "END SESSION" at bounding box center [578, 42] width 38 height 7
